Goal: Check status: Check status

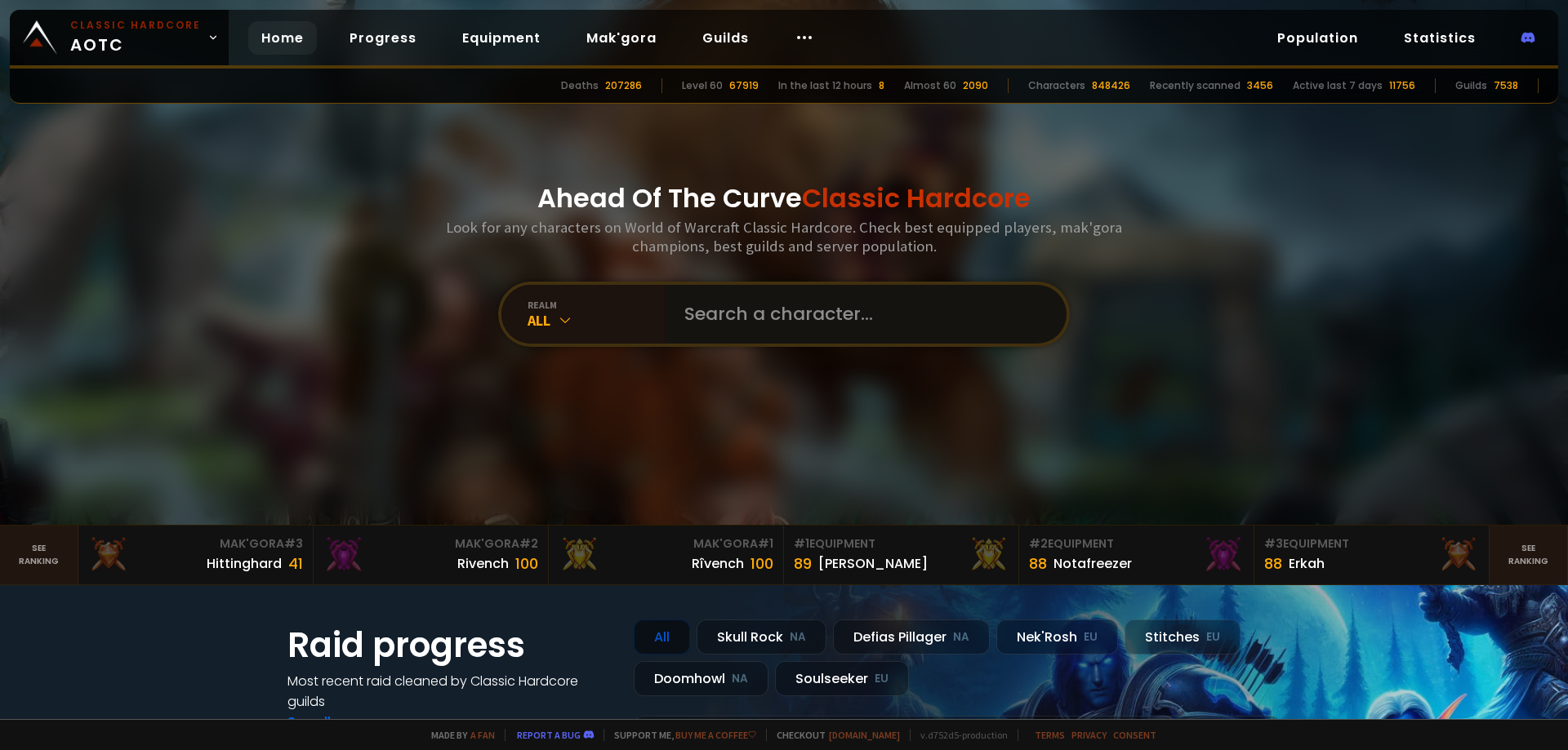
click at [765, 323] on input "text" at bounding box center [860, 314] width 372 height 59
paste input "Draidol"
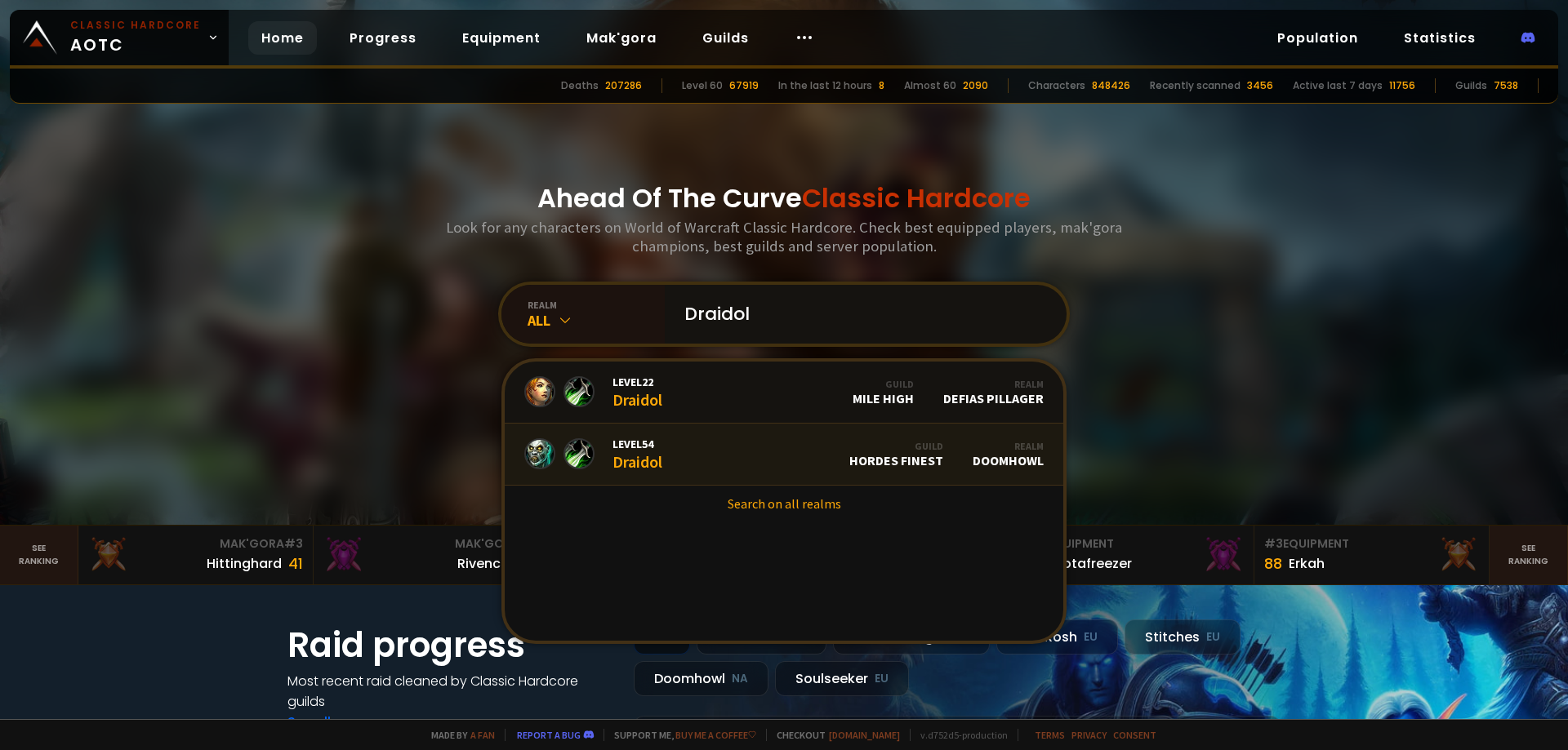
type input "Draidol"
click at [725, 453] on link "Level 54 Draidol Guild Hordes Finest Realm Doomhowl" at bounding box center [784, 454] width 558 height 62
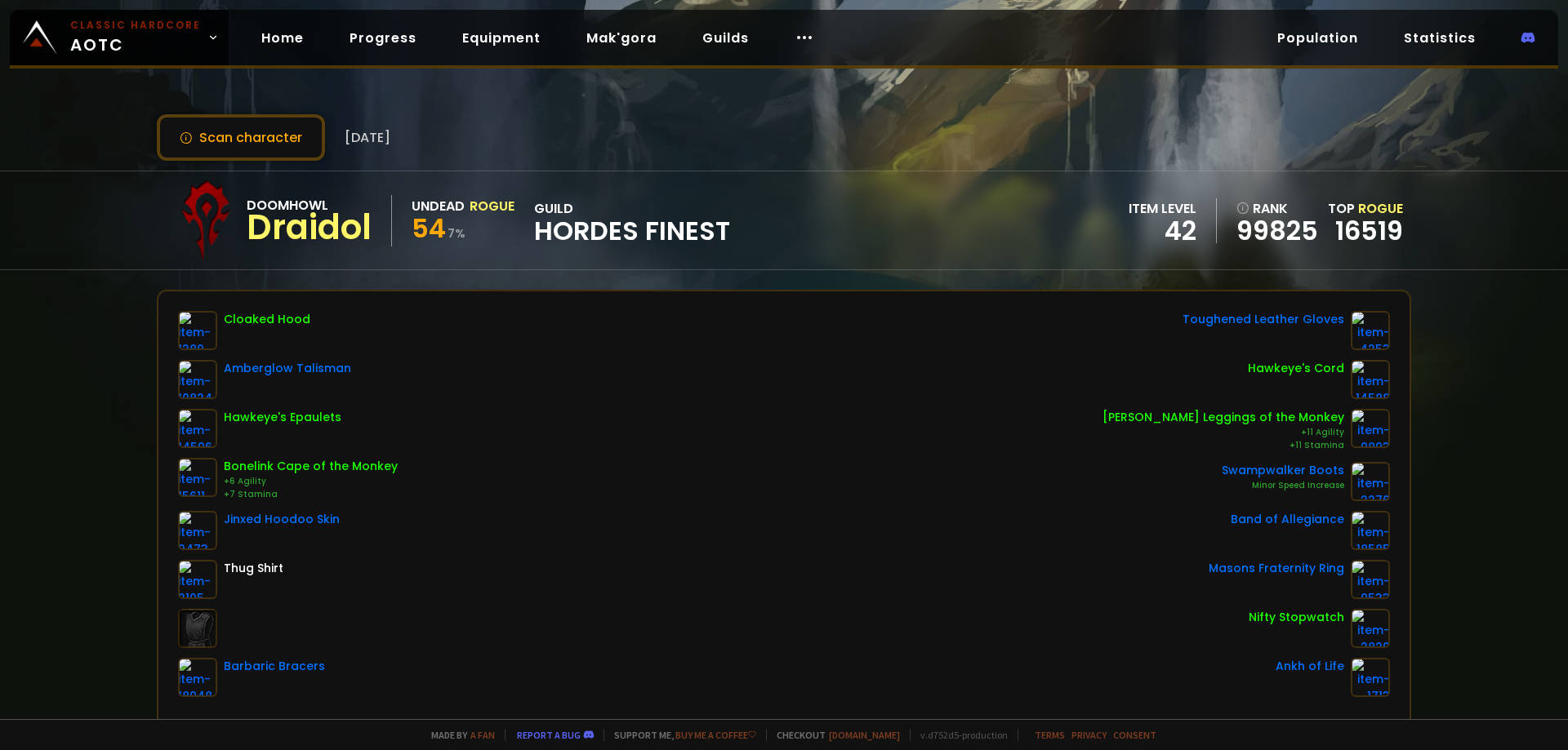
click at [202, 107] on div "Scan character 3 days ago Doomhowl Draidol Undead Rogue 54 7 % guild Hordes Fin…" at bounding box center [784, 360] width 1568 height 719
click at [201, 131] on button "Scan character" at bounding box center [241, 137] width 168 height 47
click at [283, 122] on button "Scan character" at bounding box center [241, 137] width 168 height 47
